Goal: Task Accomplishment & Management: Manage account settings

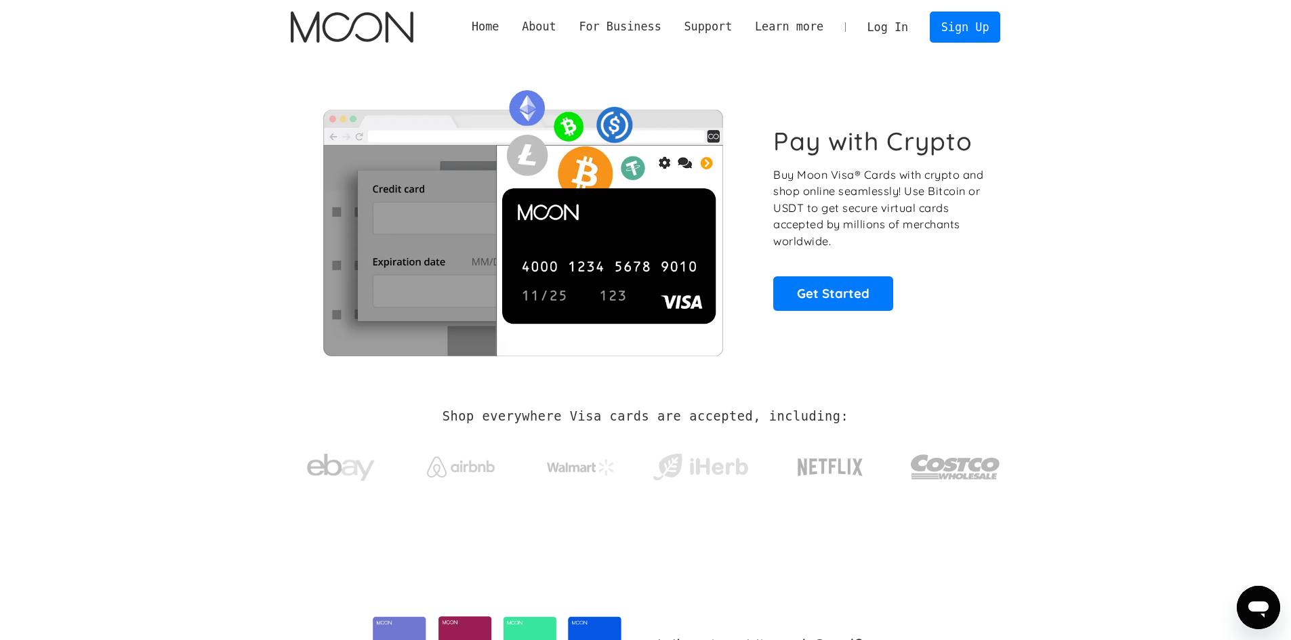
click at [886, 28] on link "Log In" at bounding box center [888, 27] width 64 height 30
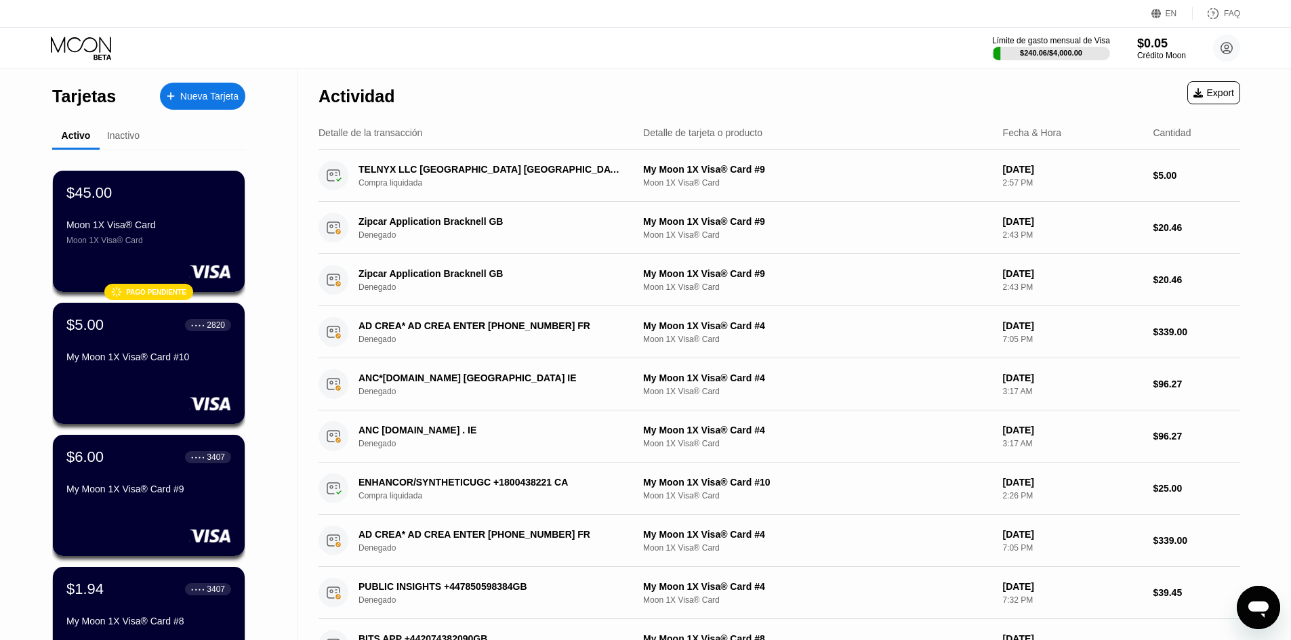
click at [1193, 390] on div "$96.27" at bounding box center [1196, 384] width 87 height 11
click at [458, 190] on div "TELNYX LLC AUSTIN US Compra liquidada" at bounding box center [475, 176] width 314 height 30
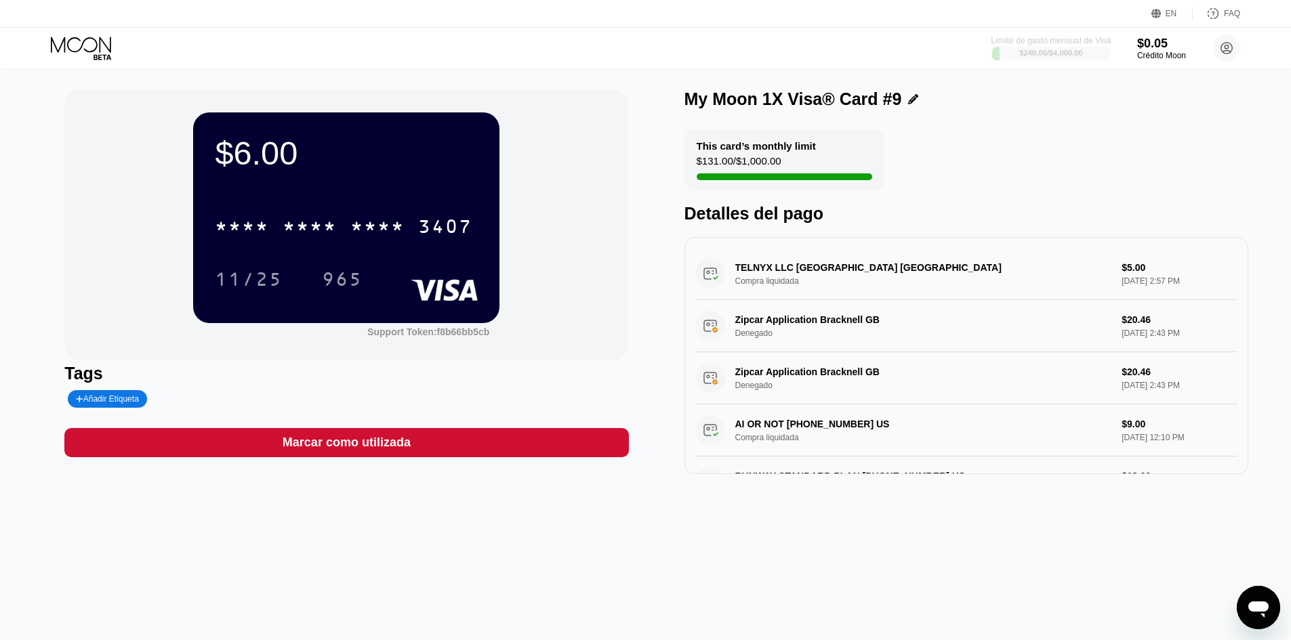
click at [1056, 51] on div "$240.06 / $4,000.00" at bounding box center [1051, 53] width 64 height 8
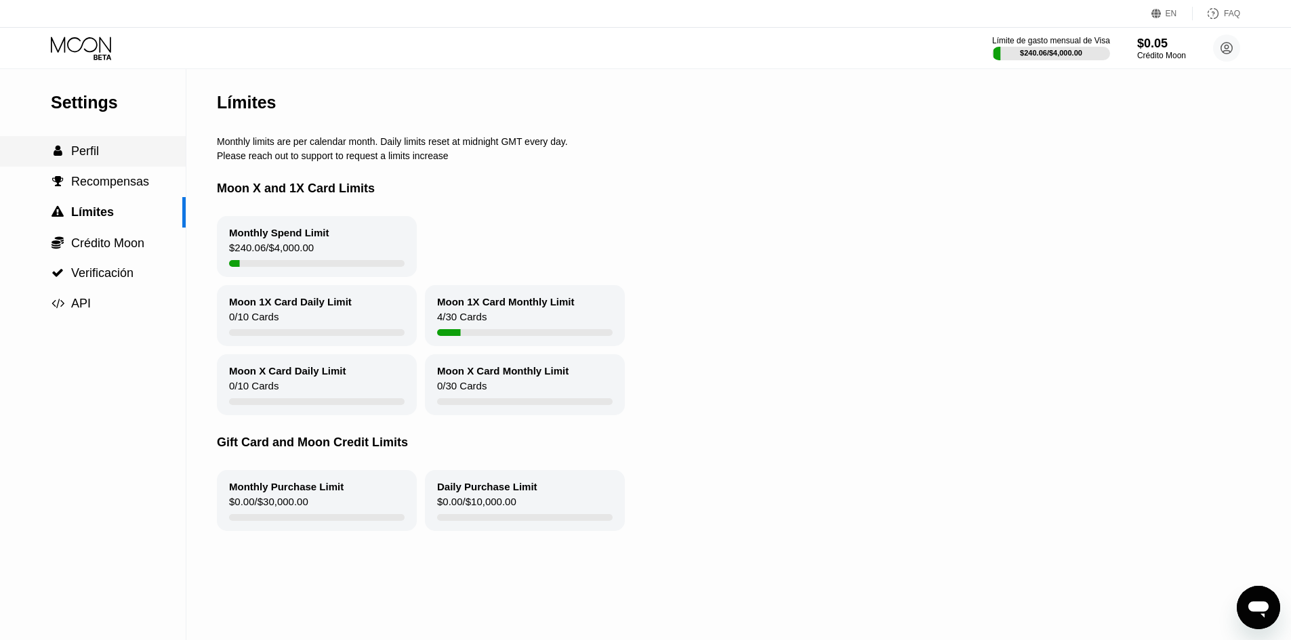
click at [119, 159] on div " Perfil" at bounding box center [93, 151] width 186 height 14
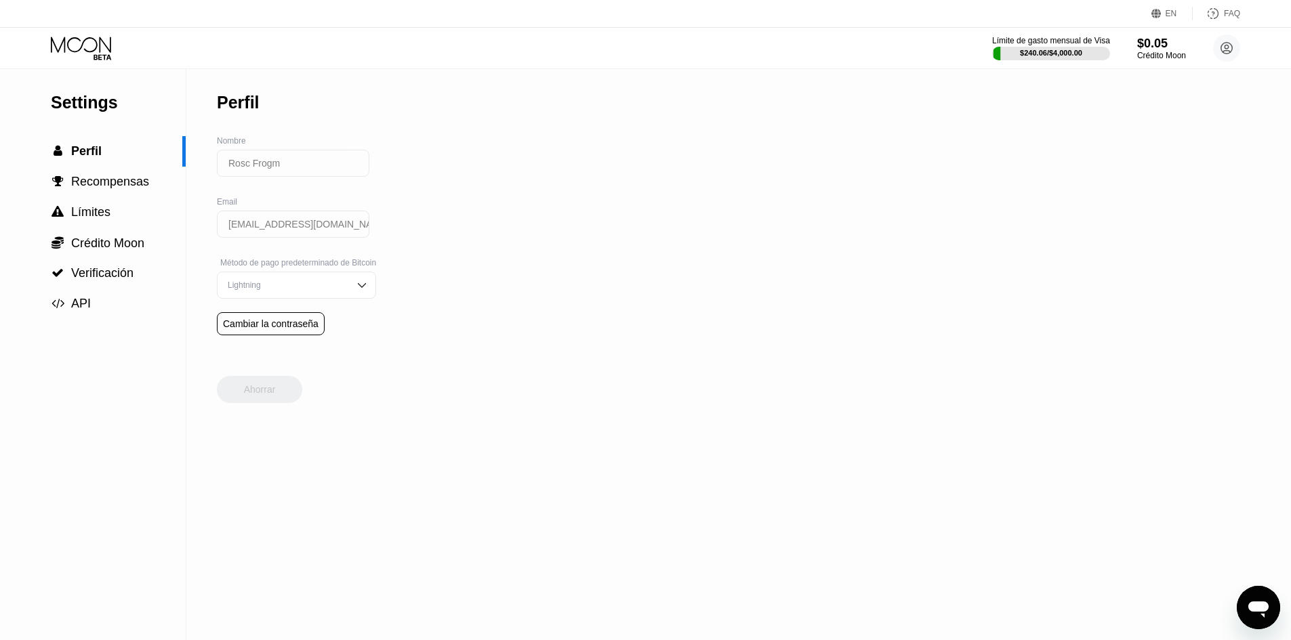
drag, startPoint x: 78, startPoint y: 49, endPoint x: 125, endPoint y: 52, distance: 47.6
click at [80, 49] on icon at bounding box center [82, 49] width 63 height 24
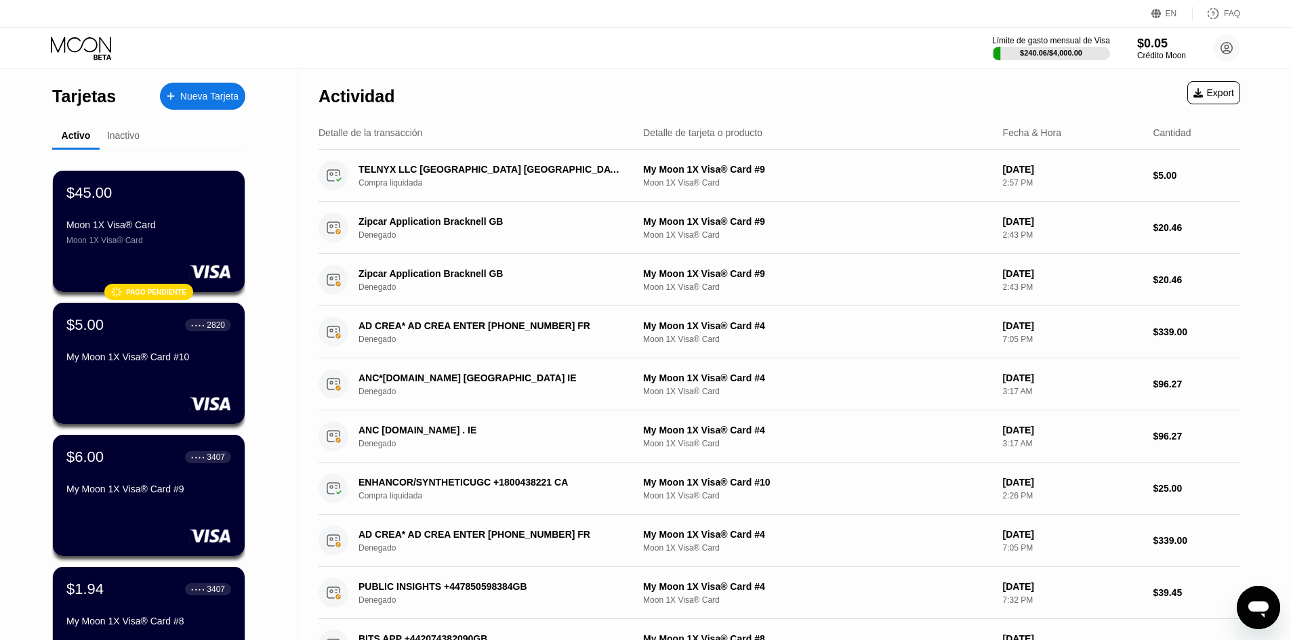
drag, startPoint x: 236, startPoint y: 301, endPoint x: 199, endPoint y: 366, distance: 75.0
click at [199, 362] on div "My Moon 1X Visa® Card #10" at bounding box center [148, 357] width 165 height 11
click at [184, 368] on div "My Moon 1X Visa® Card #10" at bounding box center [149, 360] width 166 height 16
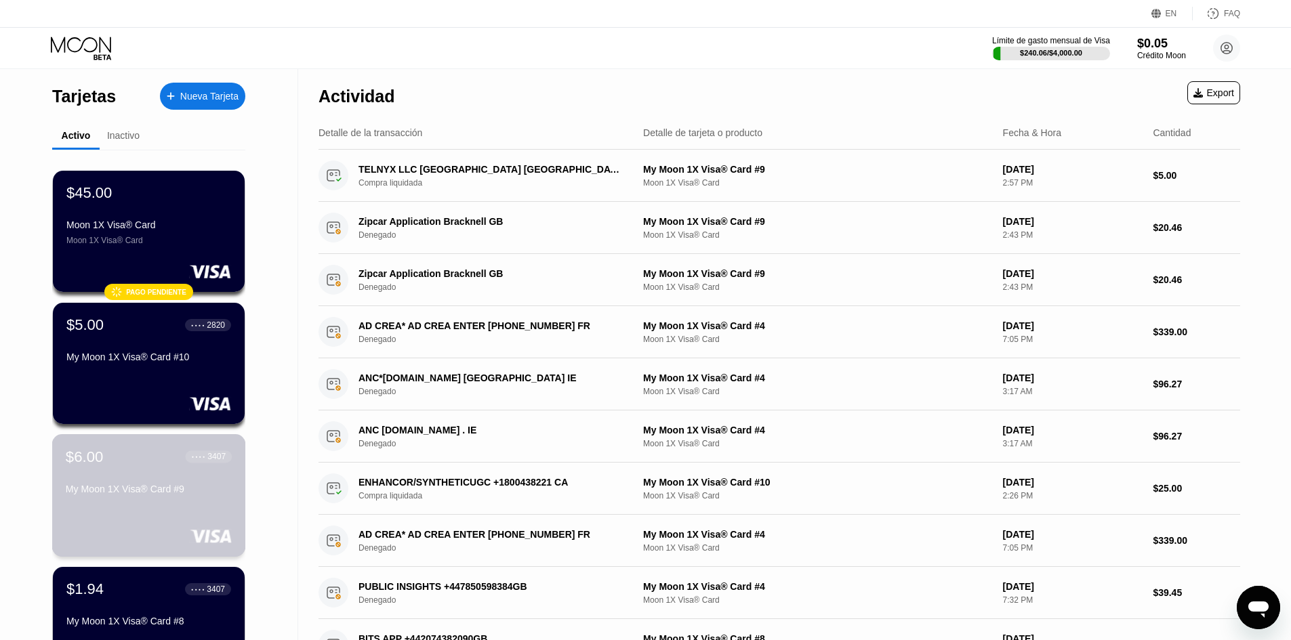
click at [193, 494] on div "My Moon 1X Visa® Card #9" at bounding box center [149, 489] width 166 height 11
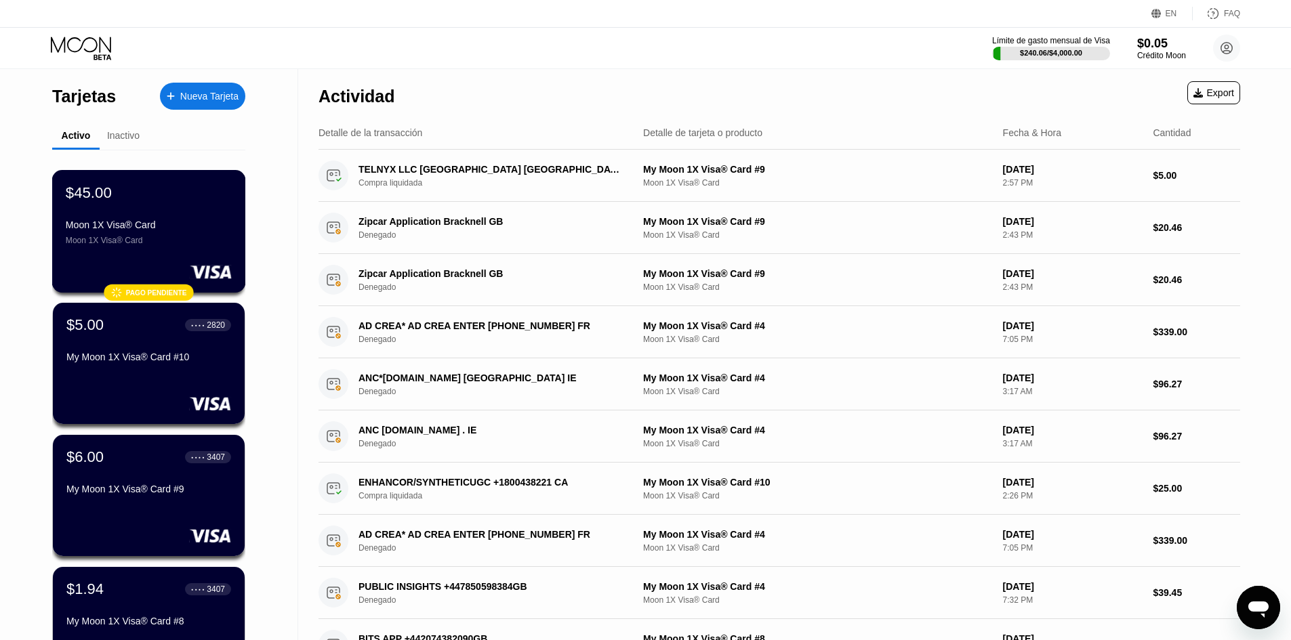
click at [145, 216] on div "$45.00 Moon 1X Visa® Card Moon 1X Visa® Card" at bounding box center [149, 215] width 166 height 62
click at [184, 228] on div "Moon 1X Visa® Card" at bounding box center [149, 225] width 166 height 11
click at [180, 351] on div "$5.00 ● ● ● ● 2820 My Moon 1X Visa® Card #10" at bounding box center [149, 342] width 166 height 52
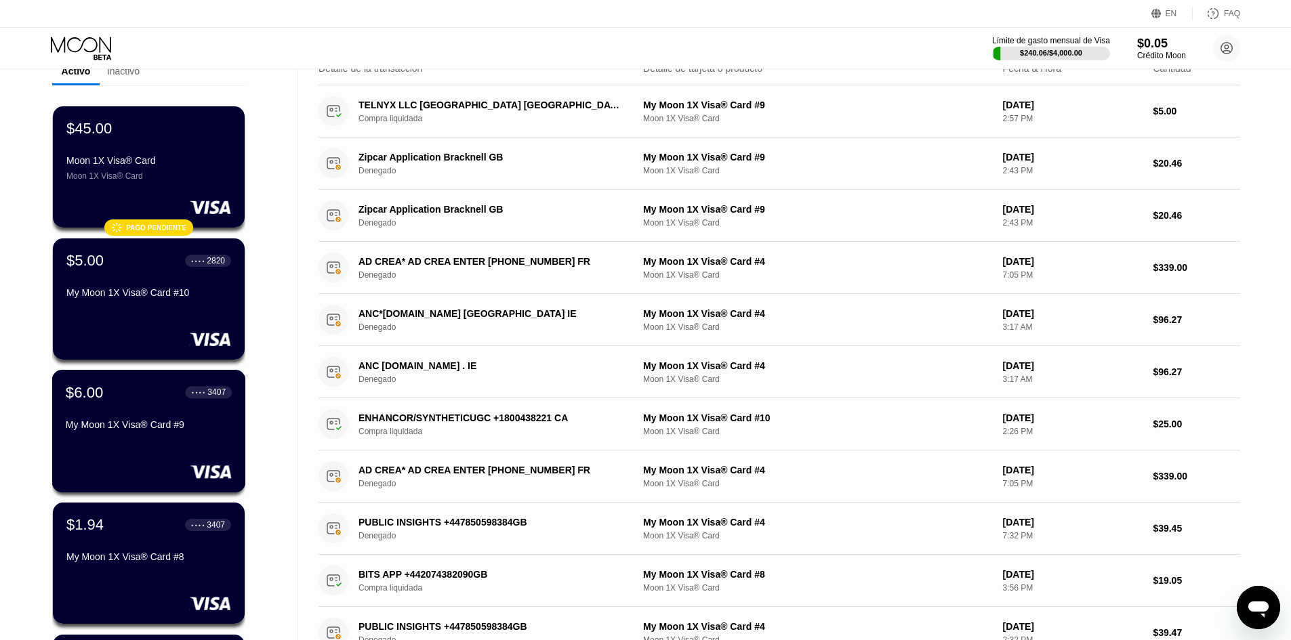
scroll to position [203, 0]
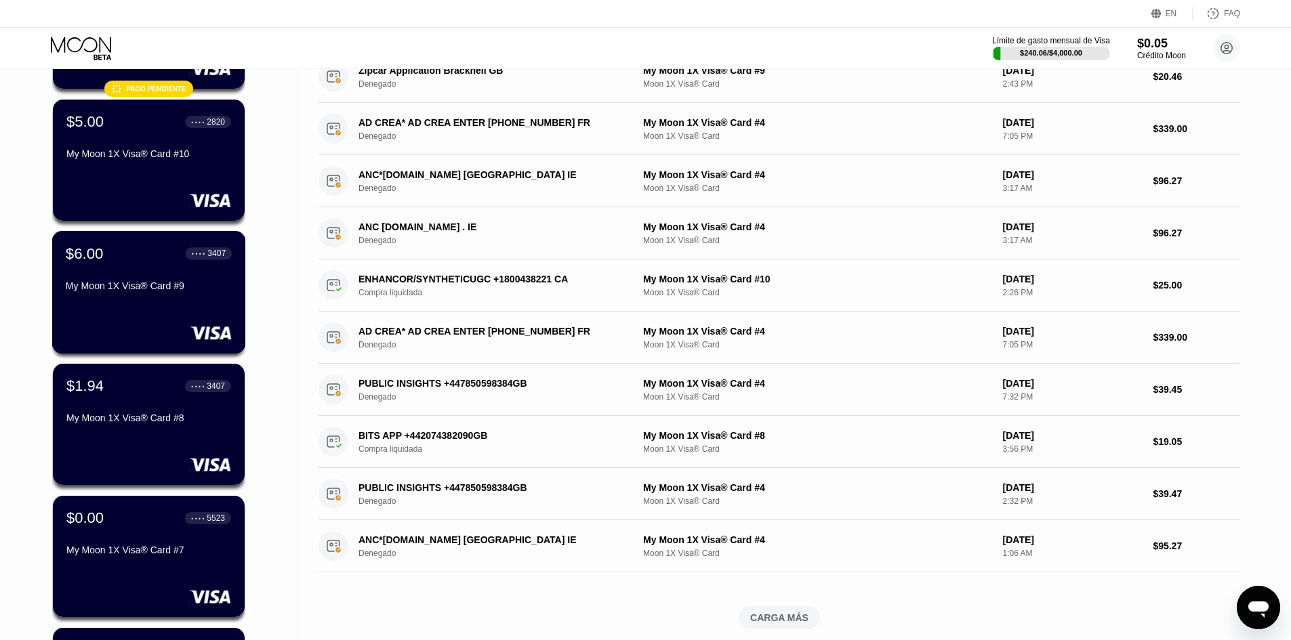
click at [180, 291] on div "My Moon 1X Visa® Card #9" at bounding box center [149, 286] width 166 height 11
